Goal: Navigation & Orientation: Find specific page/section

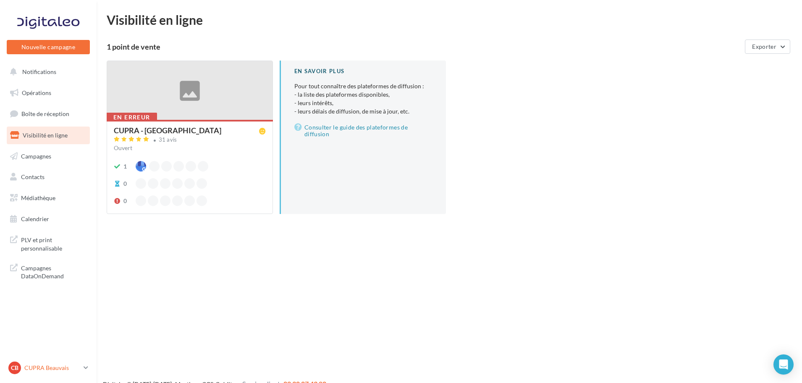
click at [82, 364] on link "CB CUPRA Beauvais cupra_beauvais" at bounding box center [48, 368] width 83 height 16
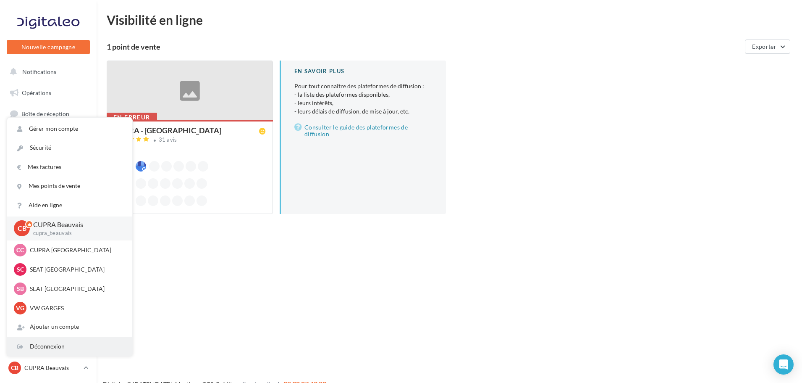
click at [70, 346] on div "Déconnexion" at bounding box center [69, 346] width 125 height 19
